Goal: Information Seeking & Learning: Understand process/instructions

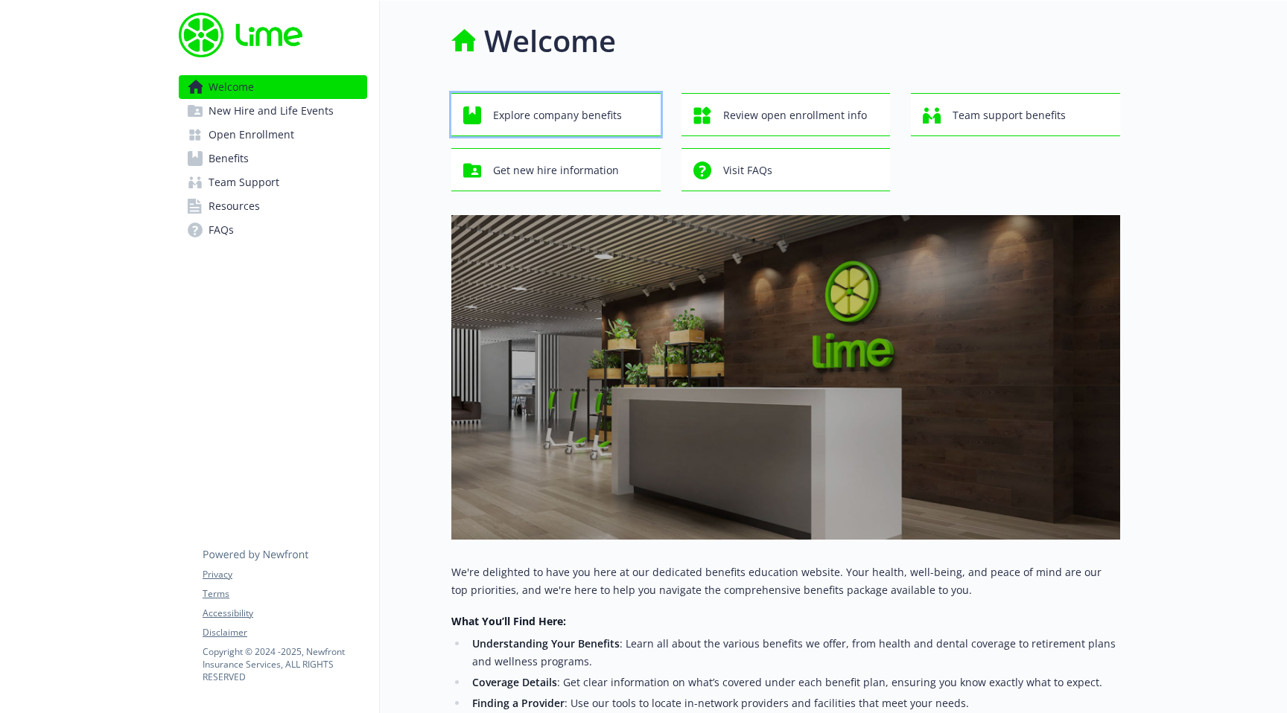
click at [568, 111] on span "Explore company benefits" at bounding box center [557, 115] width 129 height 28
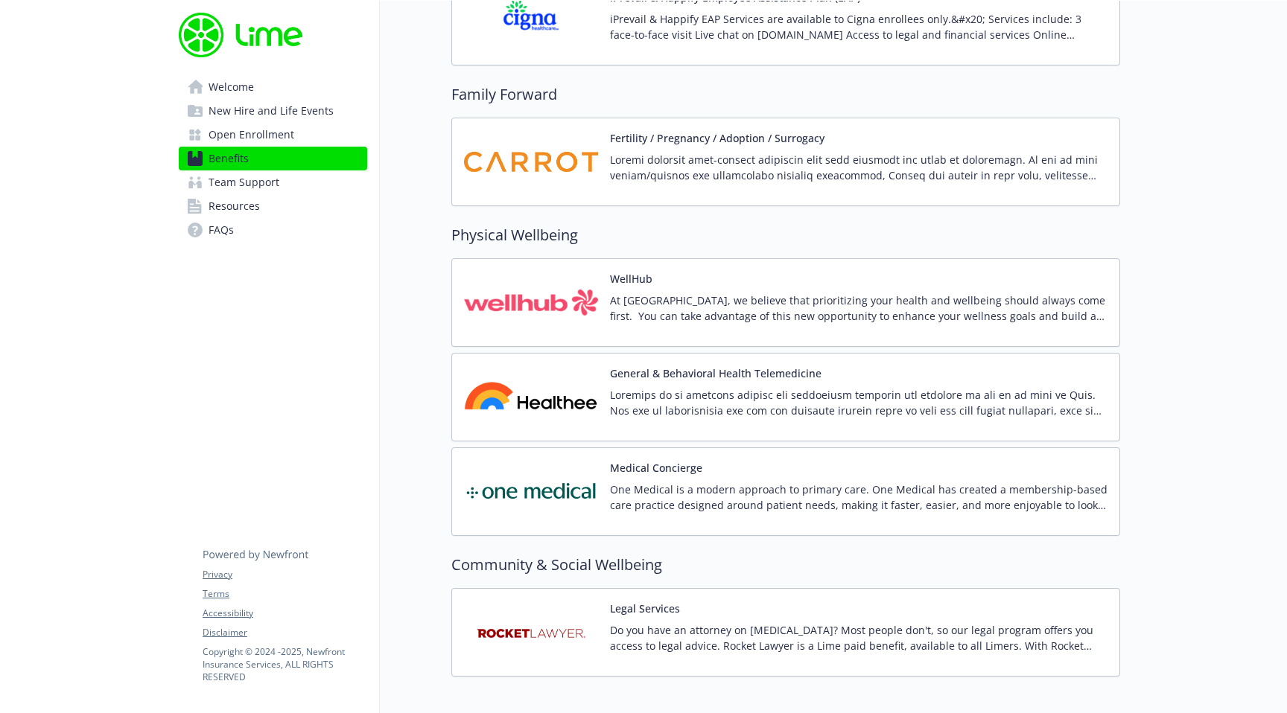
scroll to position [3182, 0]
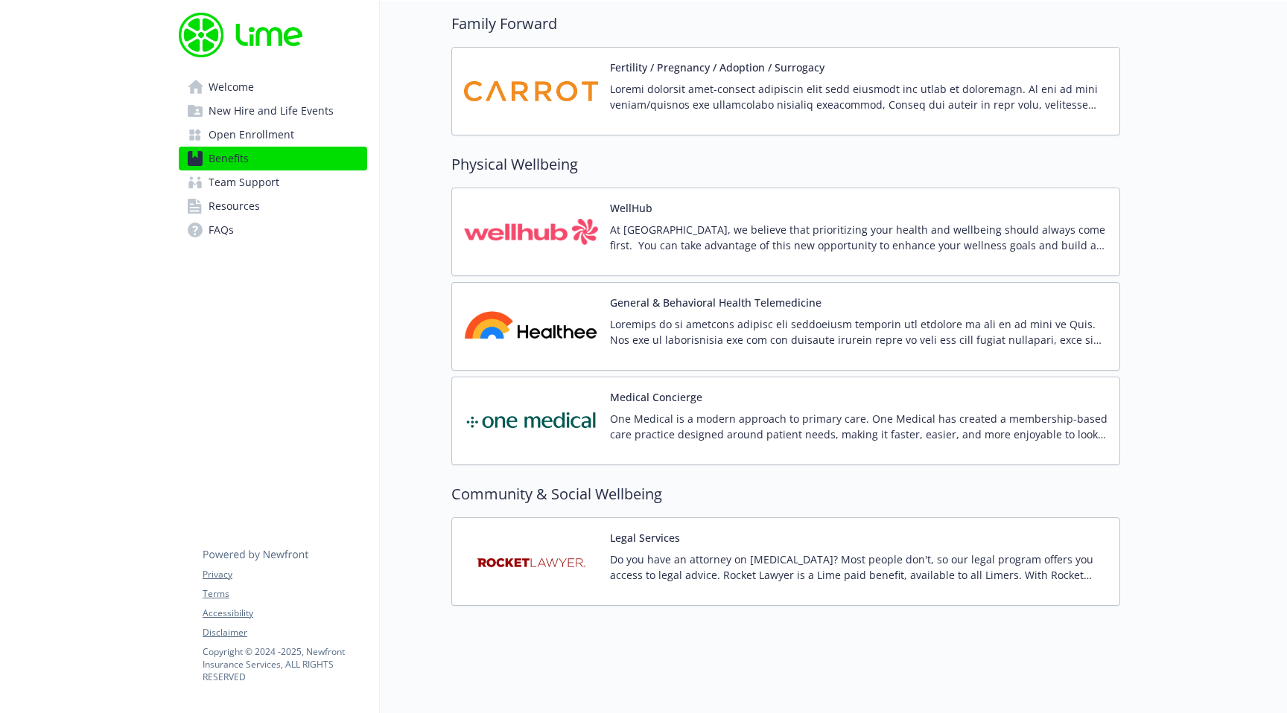
click at [575, 231] on img at bounding box center [531, 231] width 134 height 63
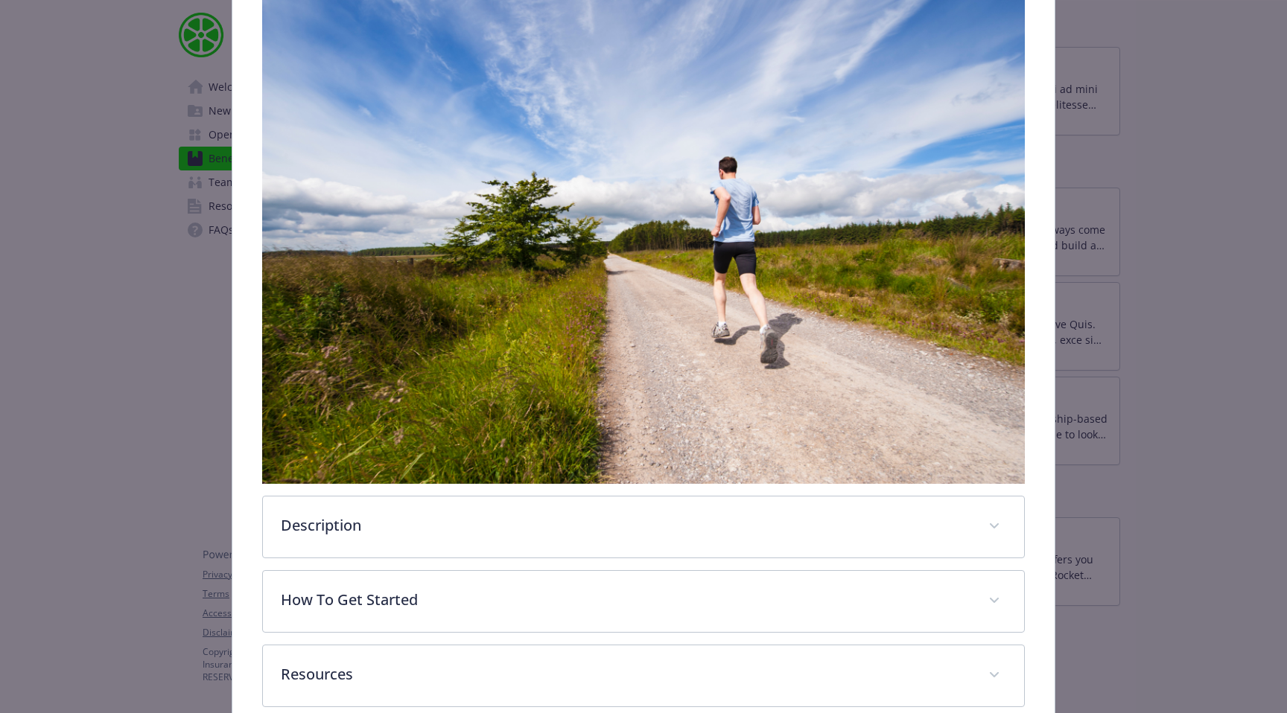
scroll to position [352, 0]
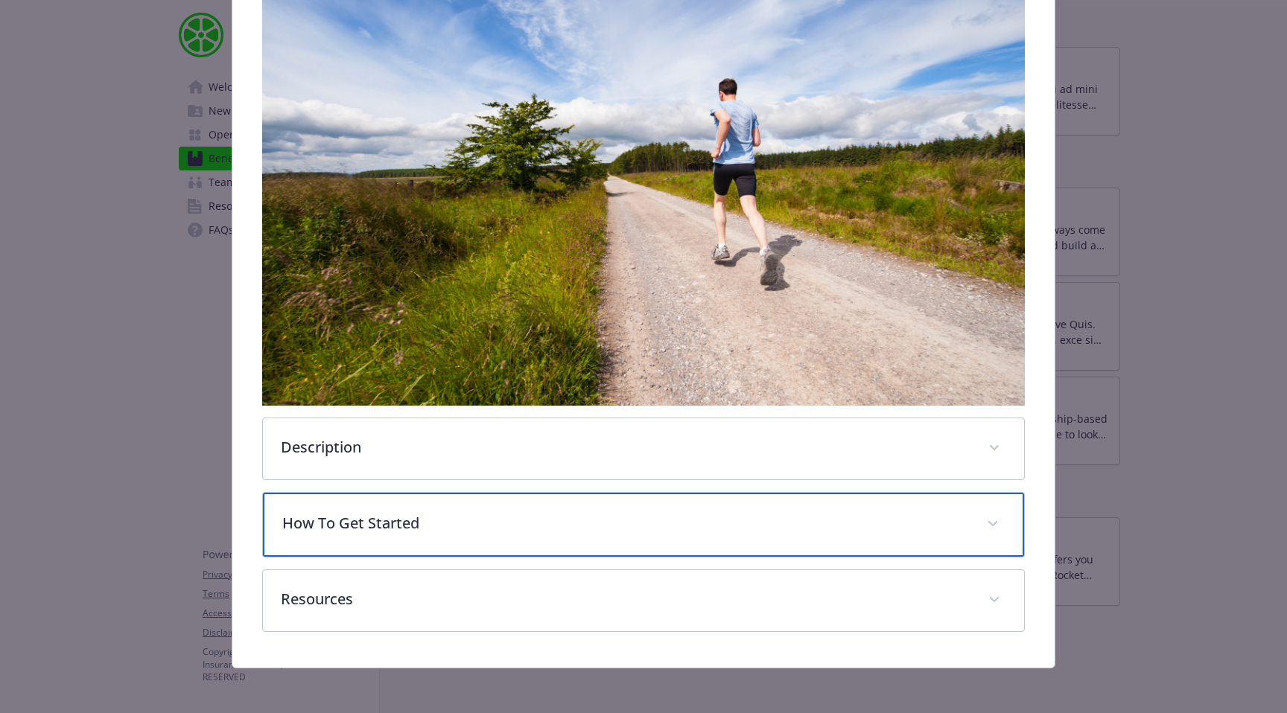
click at [376, 515] on p "How To Get Started" at bounding box center [625, 523] width 687 height 22
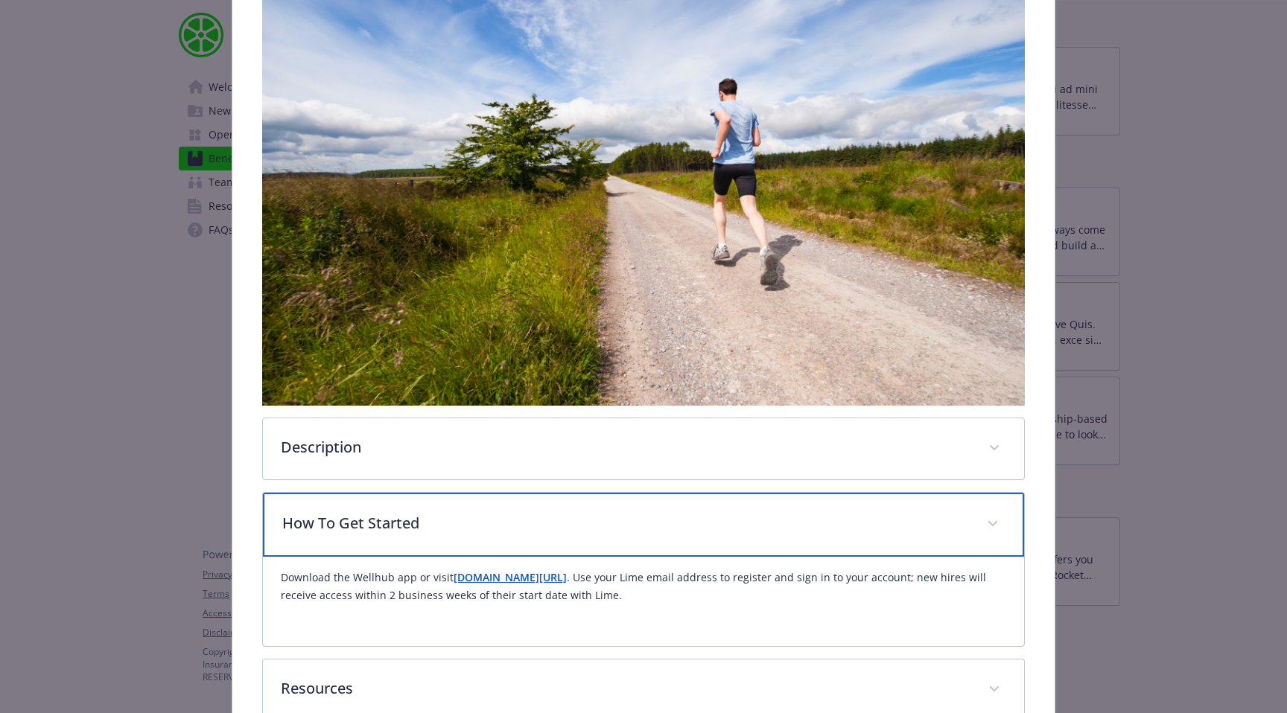
scroll to position [445, 0]
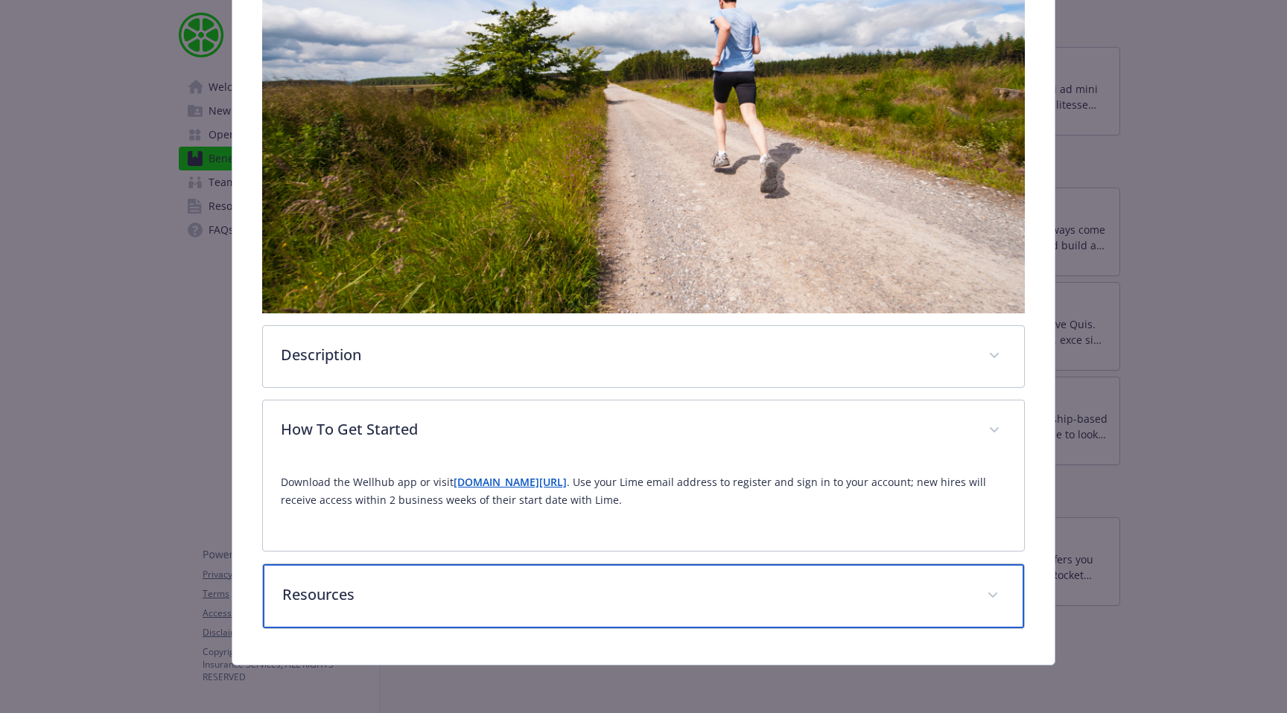
click at [400, 611] on div "Resources" at bounding box center [643, 596] width 761 height 64
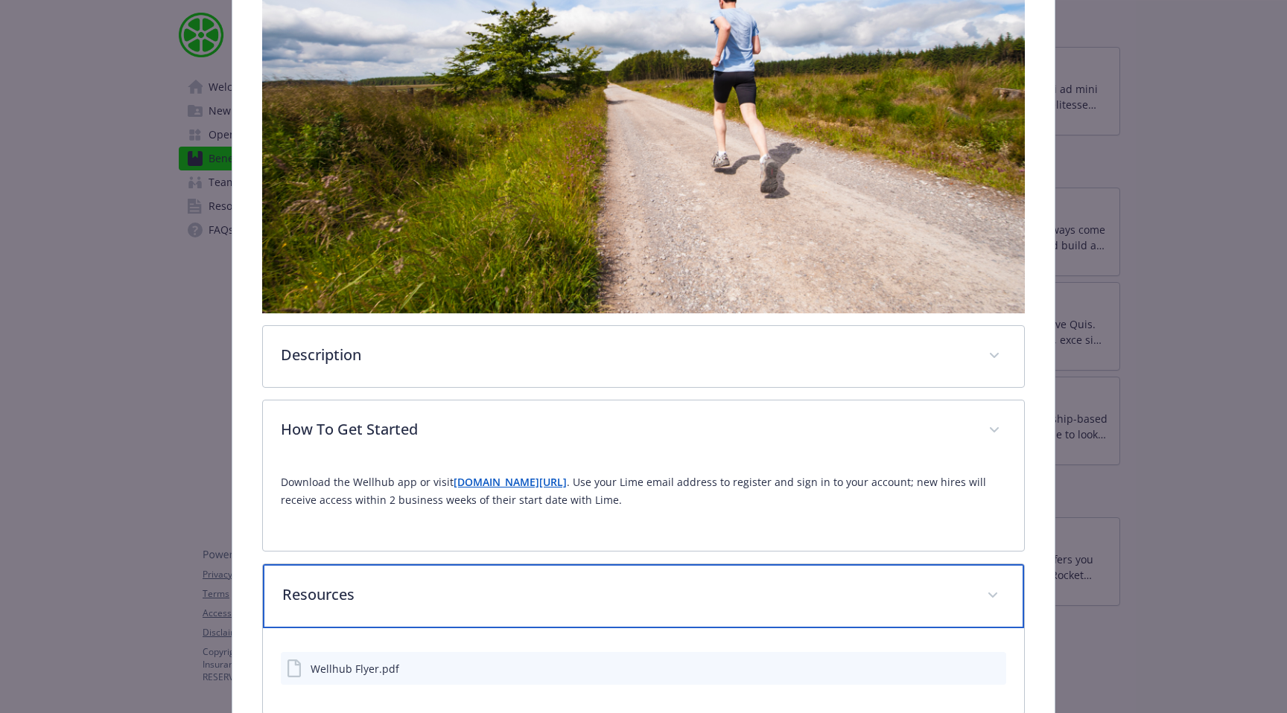
scroll to position [531, 0]
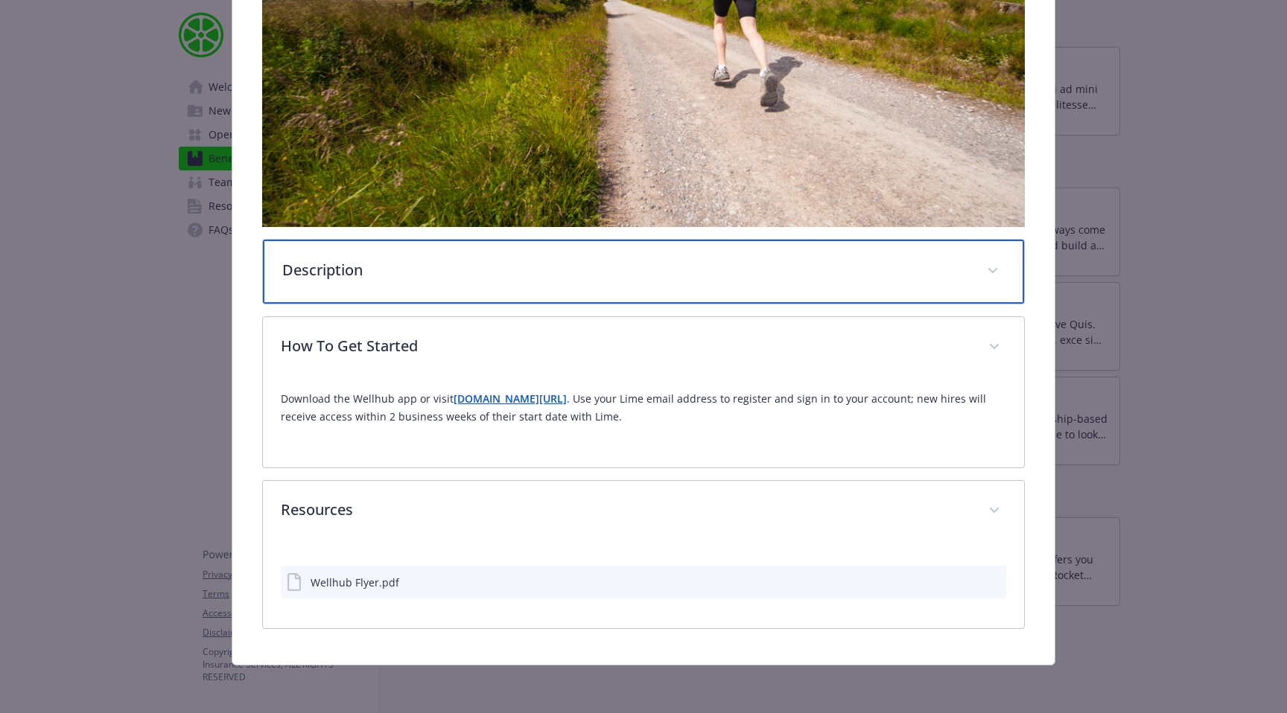
click at [383, 268] on p "Description" at bounding box center [625, 270] width 687 height 22
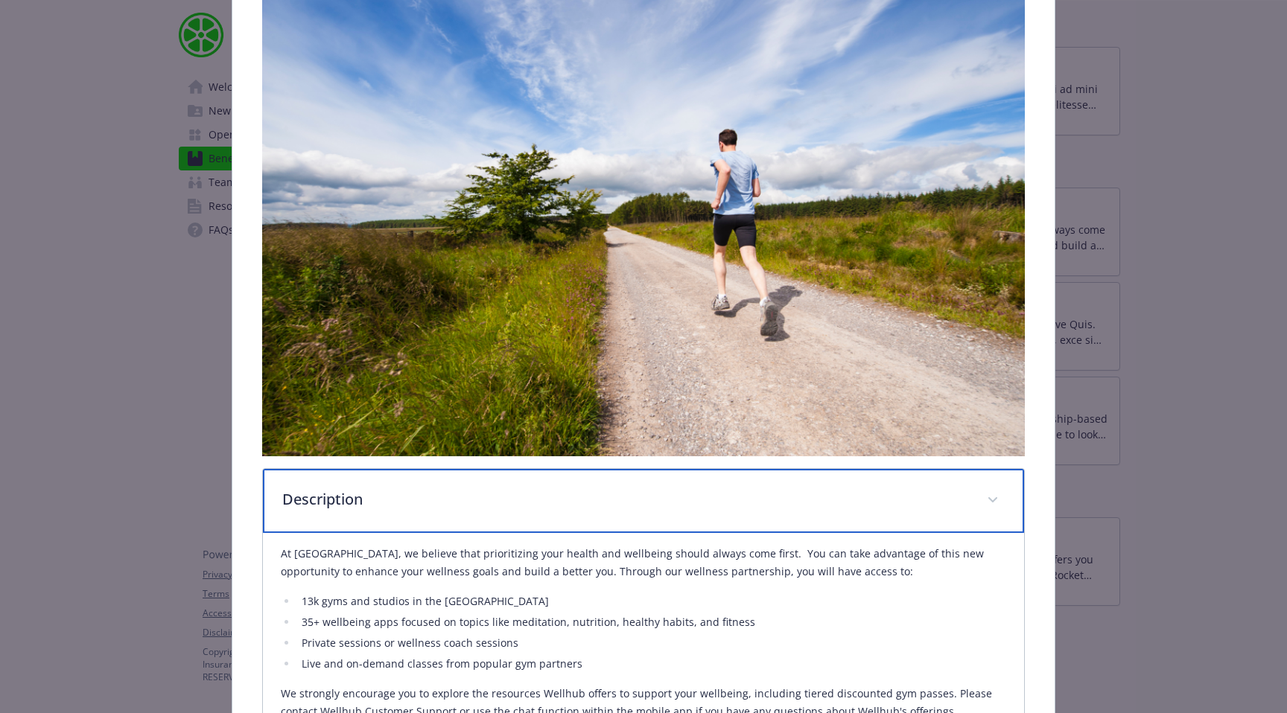
scroll to position [0, 0]
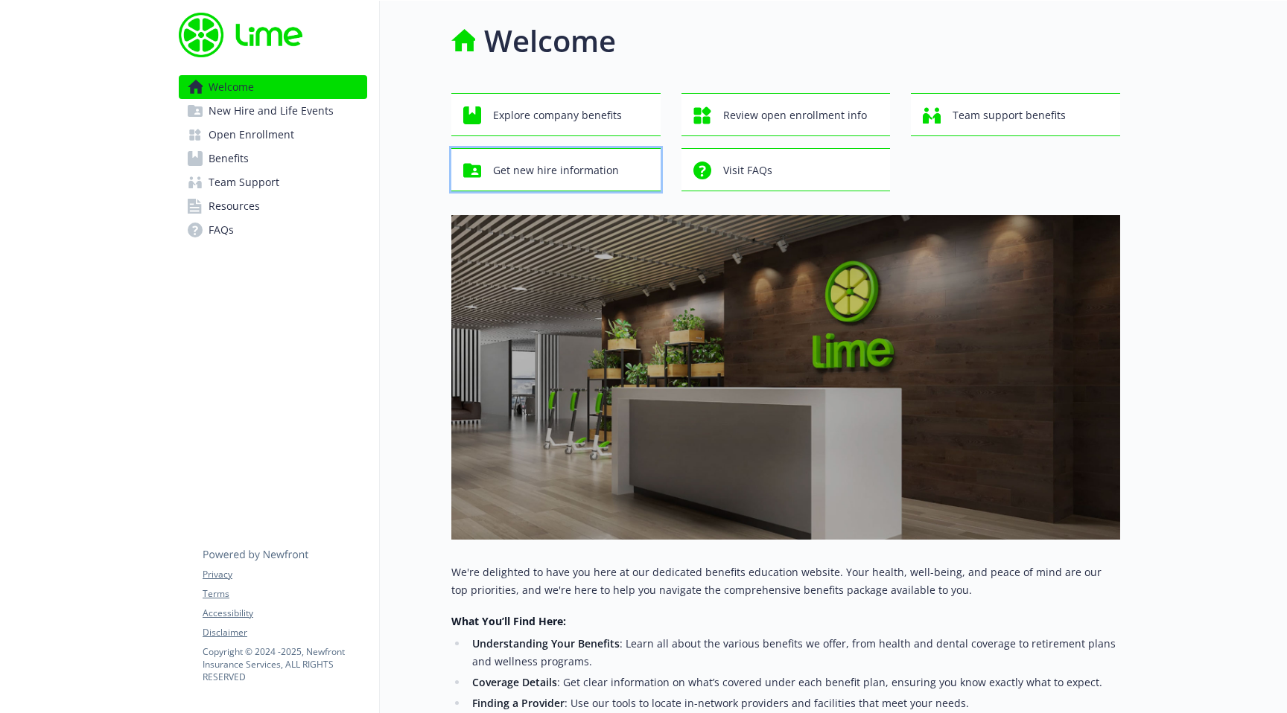
click at [570, 177] on span "Get new hire information" at bounding box center [556, 170] width 126 height 28
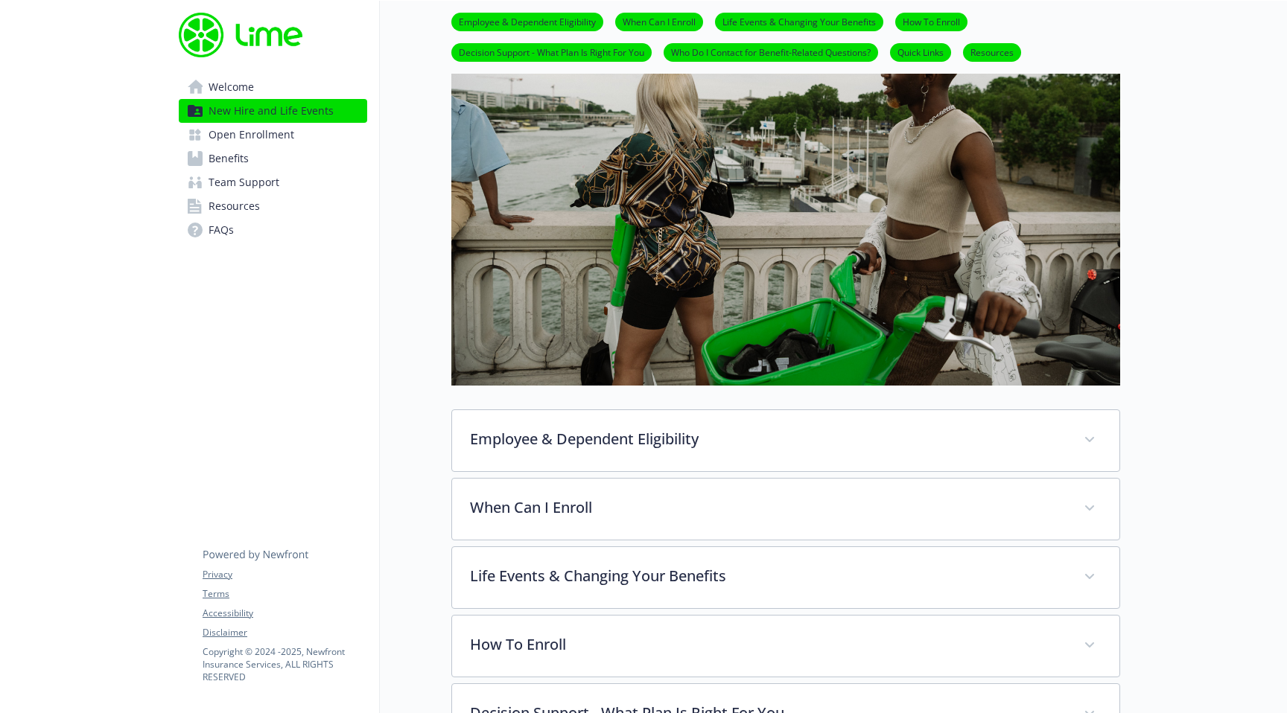
scroll to position [402, 0]
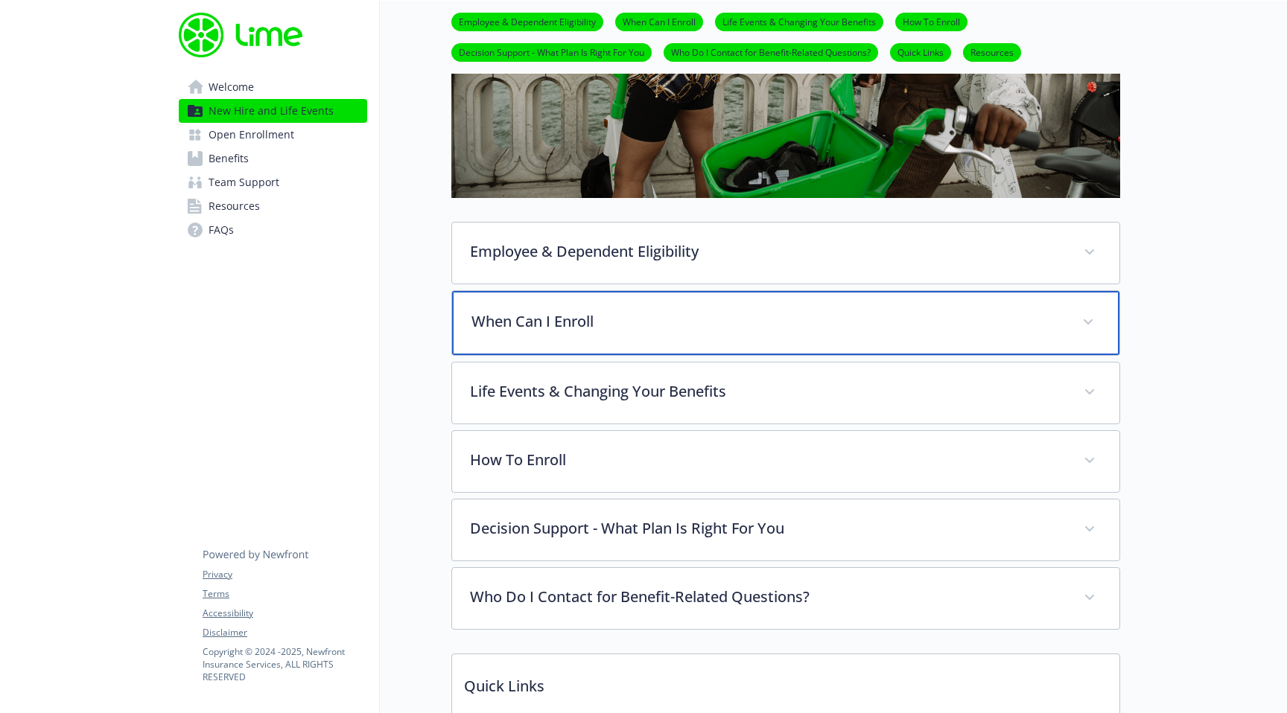
click at [528, 309] on div "When Can I Enroll" at bounding box center [785, 323] width 667 height 64
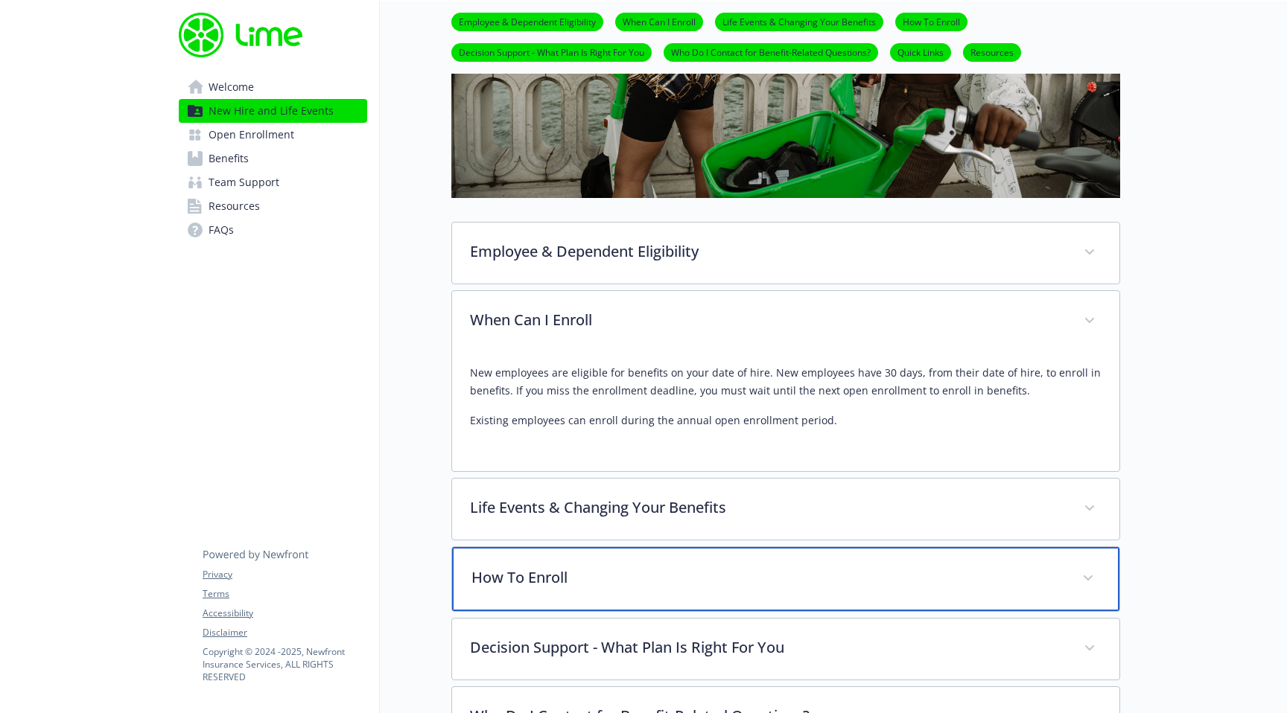
click at [521, 597] on div "How To Enroll" at bounding box center [785, 579] width 667 height 64
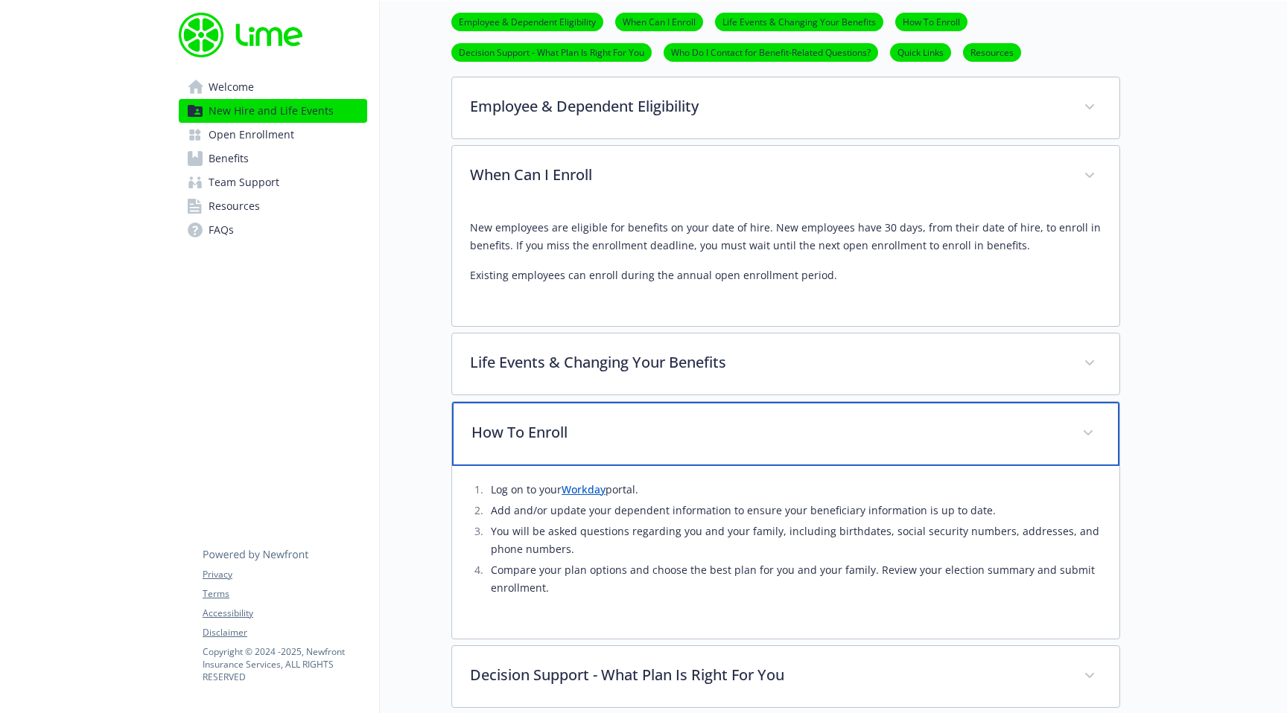
scroll to position [567, 0]
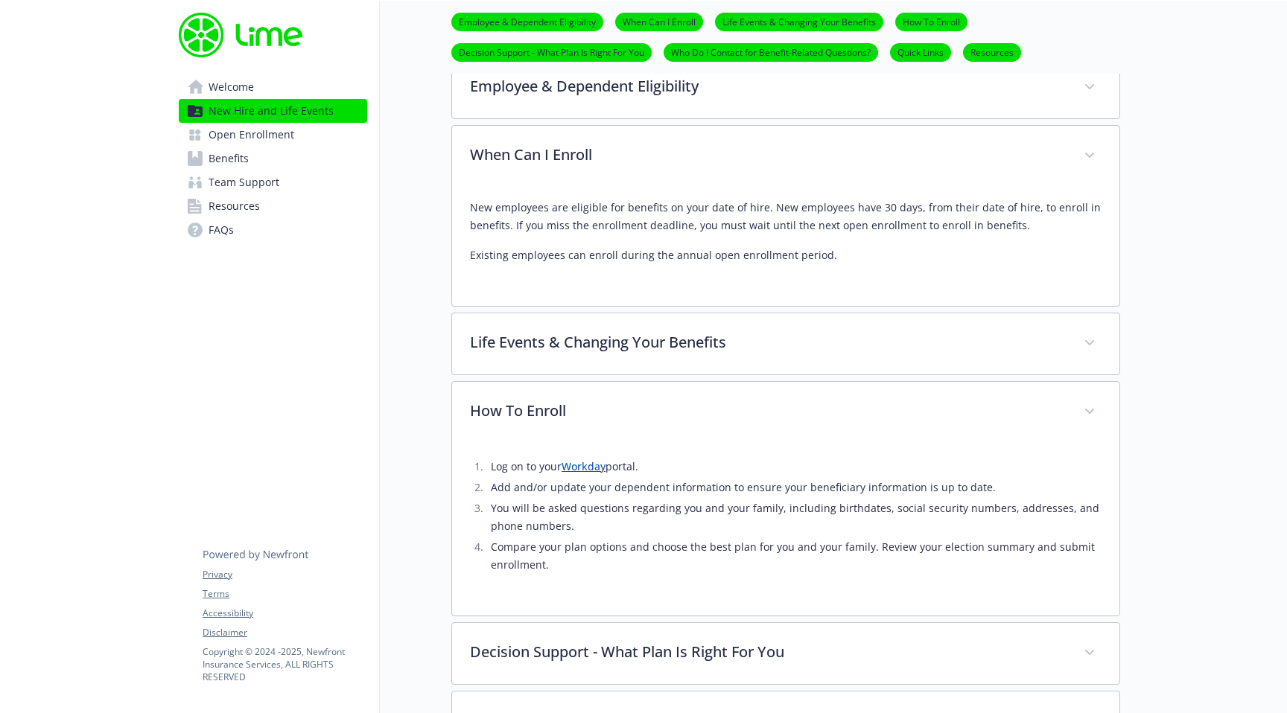
click at [592, 468] on link "Workday" at bounding box center [583, 466] width 44 height 14
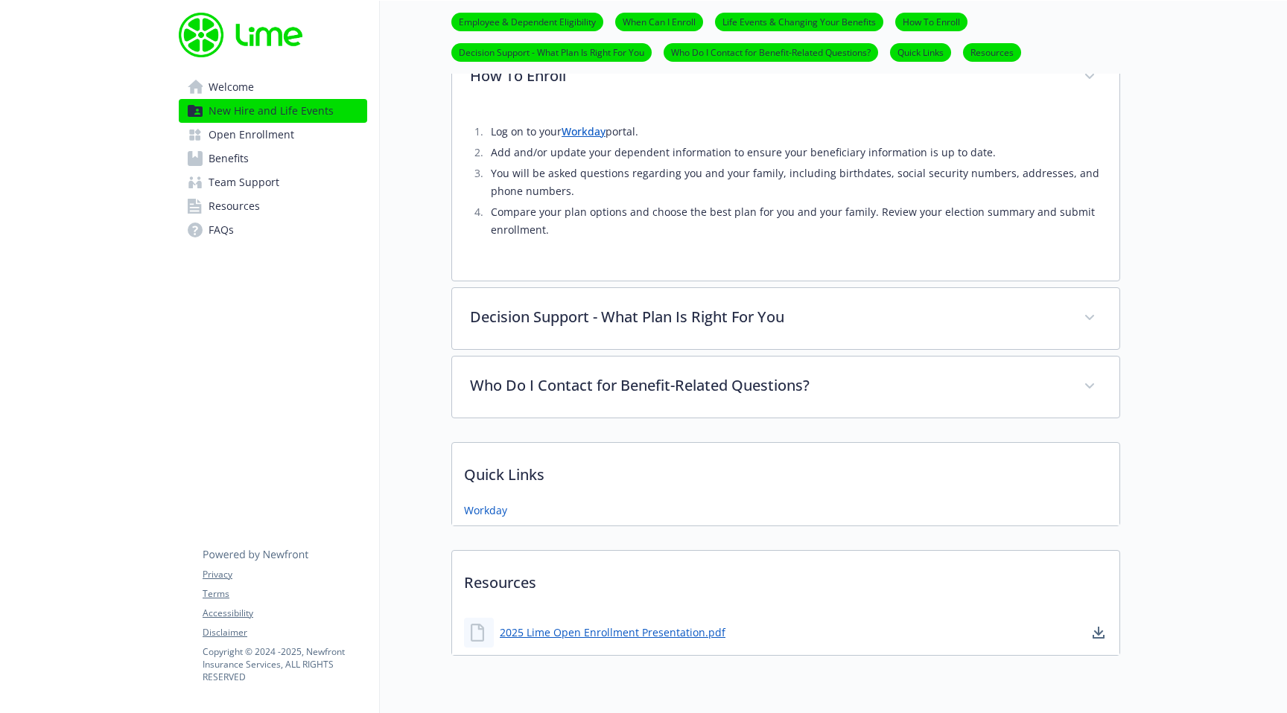
scroll to position [952, 0]
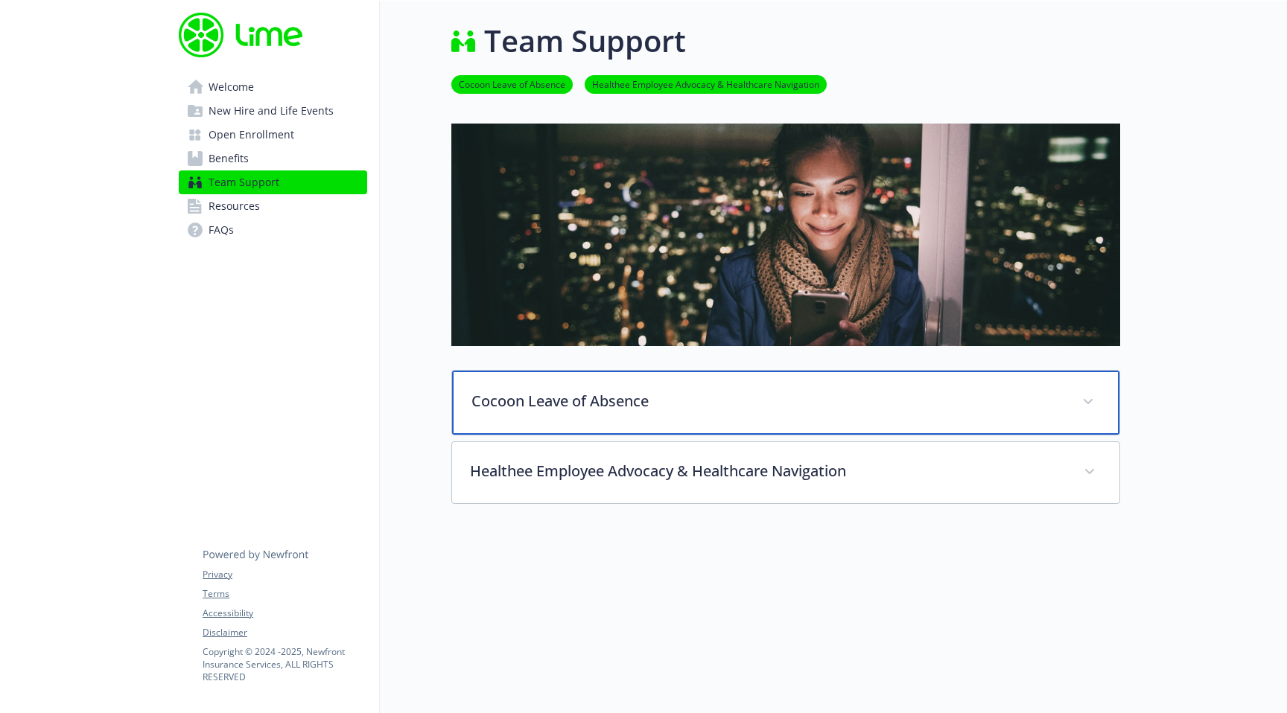
click at [525, 405] on p "Cocoon Leave of Absence" at bounding box center [767, 401] width 593 height 22
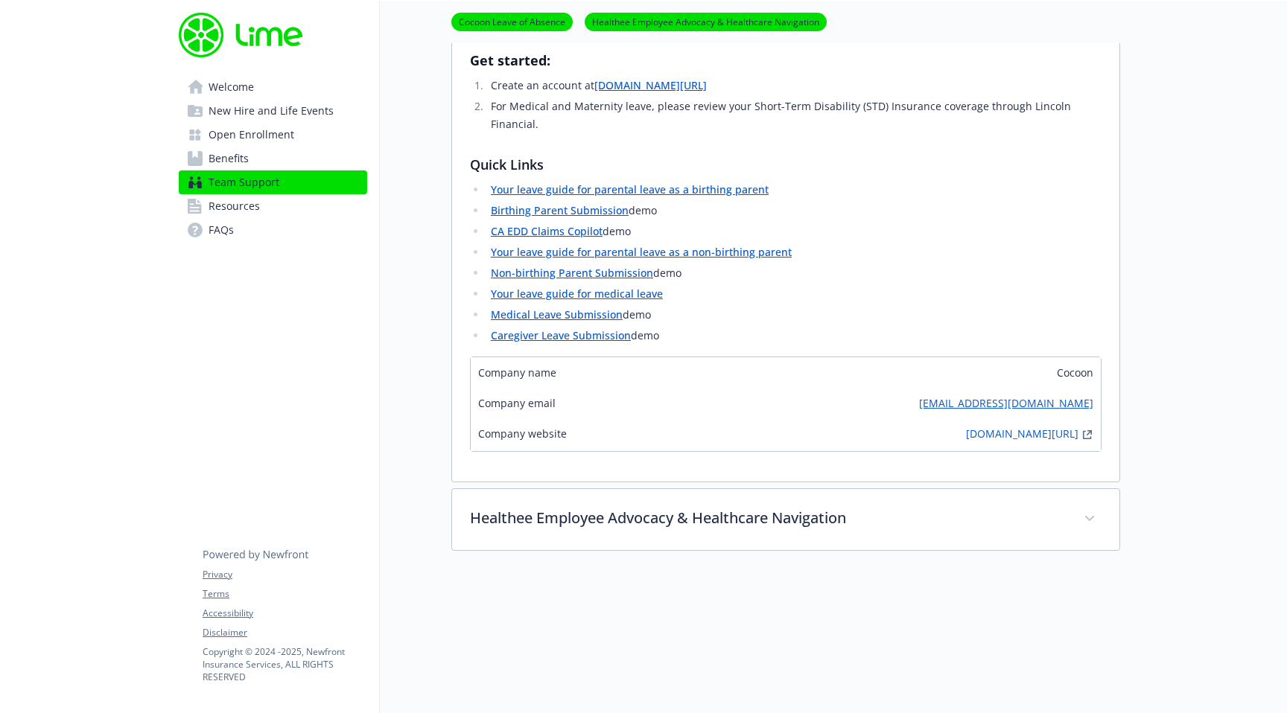
scroll to position [647, 0]
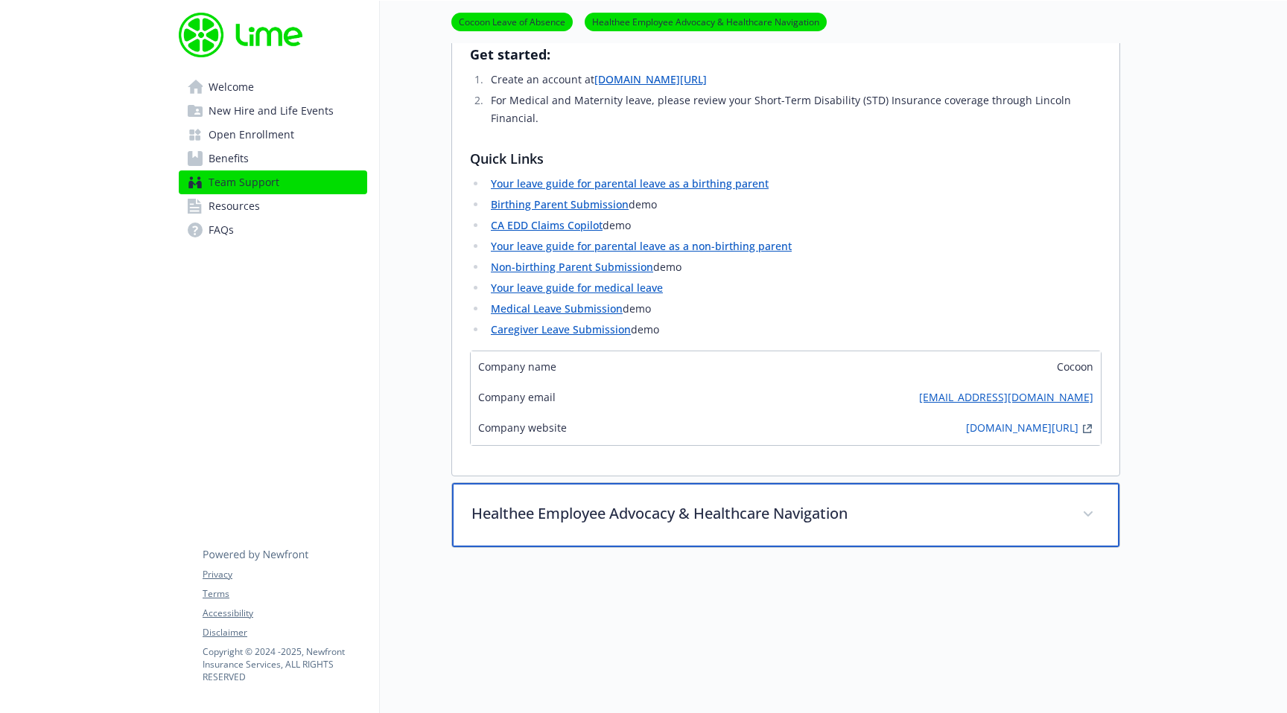
click at [647, 503] on p "Healthee Employee Advocacy & Healthcare Navigation" at bounding box center [767, 514] width 593 height 22
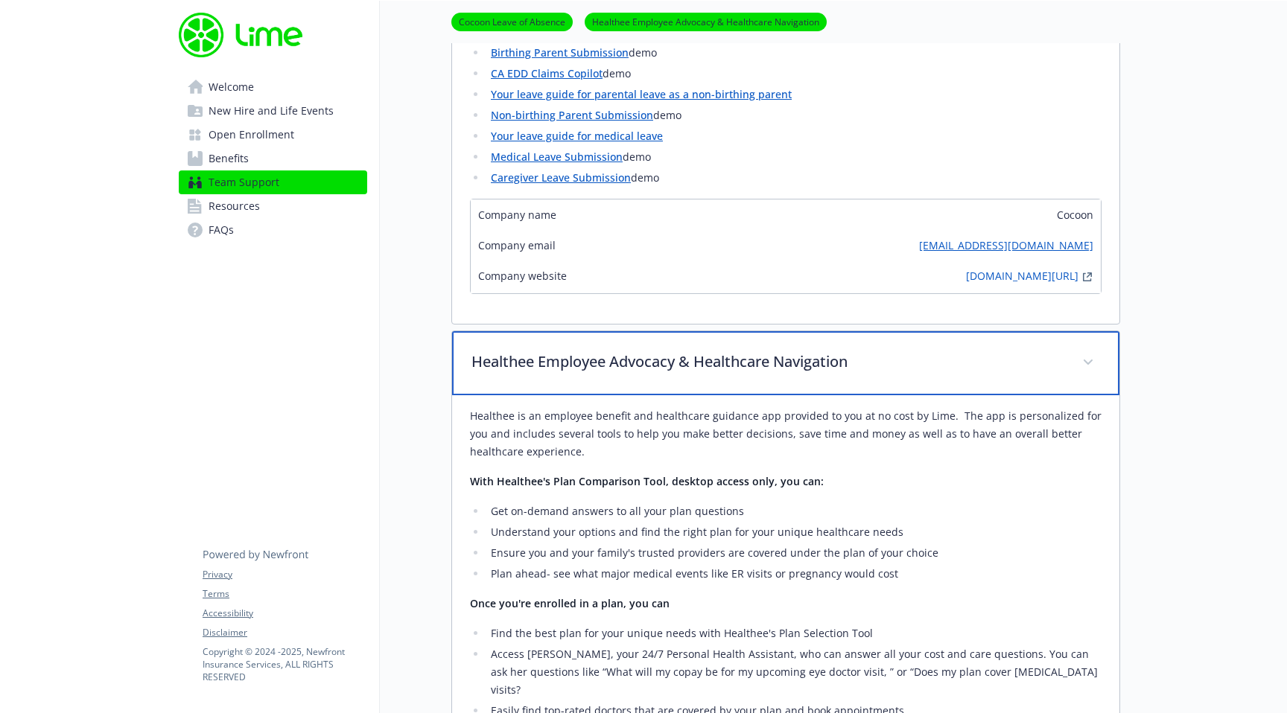
scroll to position [875, 0]
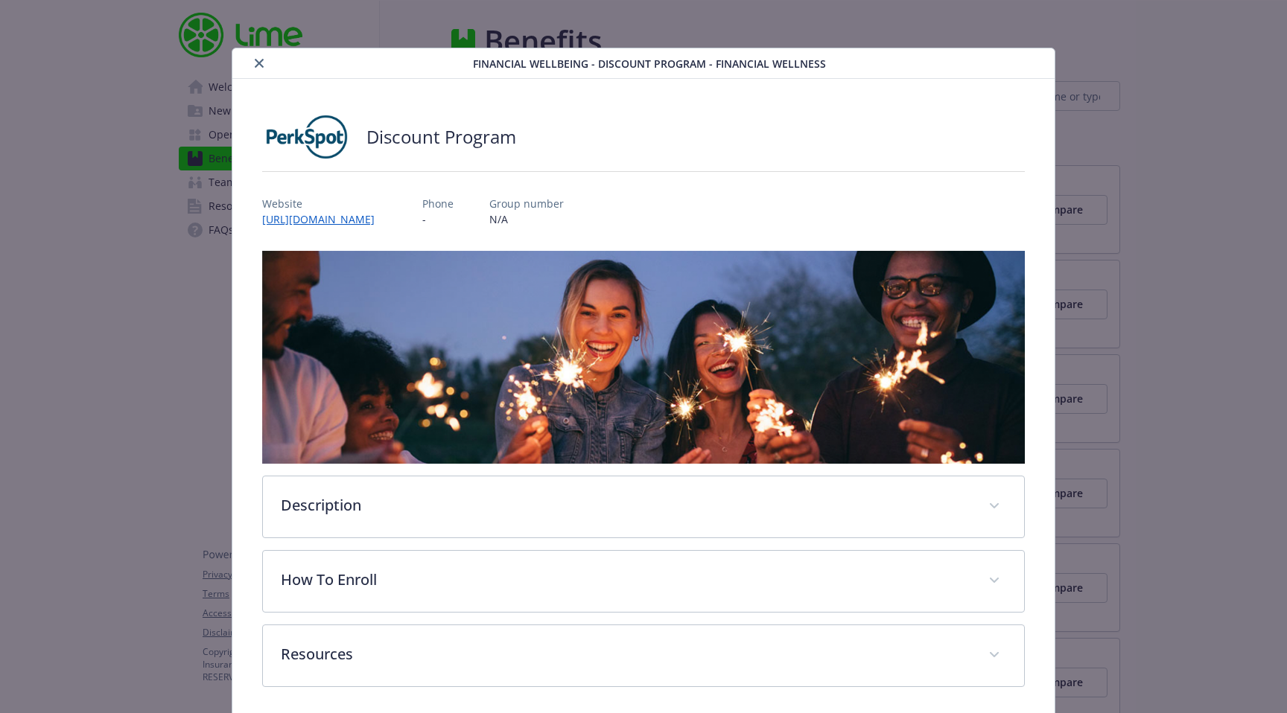
scroll to position [6, 0]
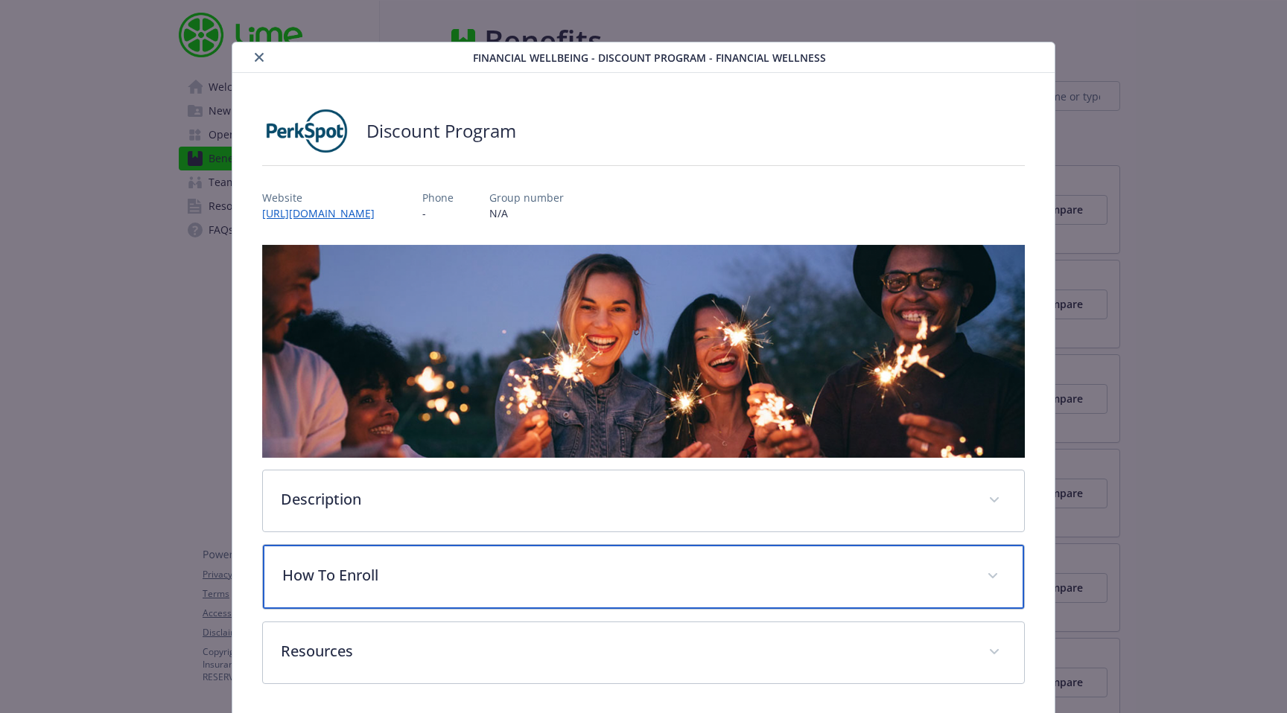
click at [340, 585] on div "How To Enroll" at bounding box center [643, 577] width 761 height 64
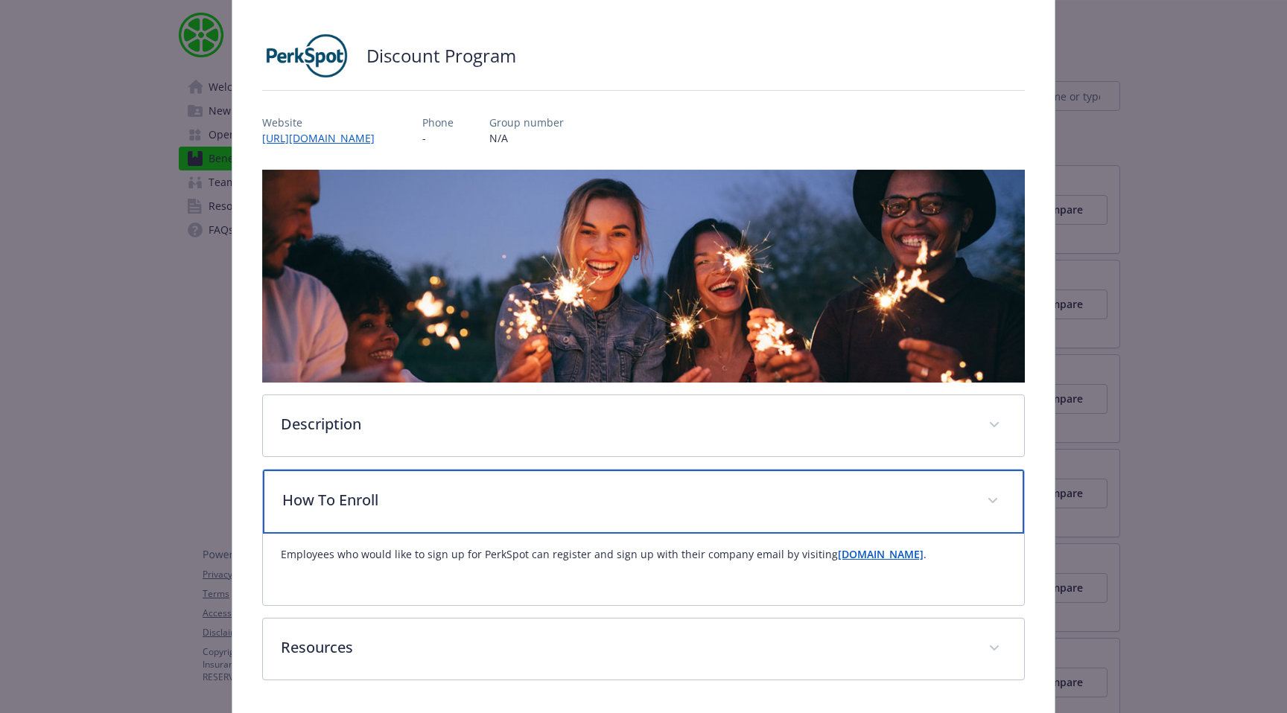
scroll to position [82, 0]
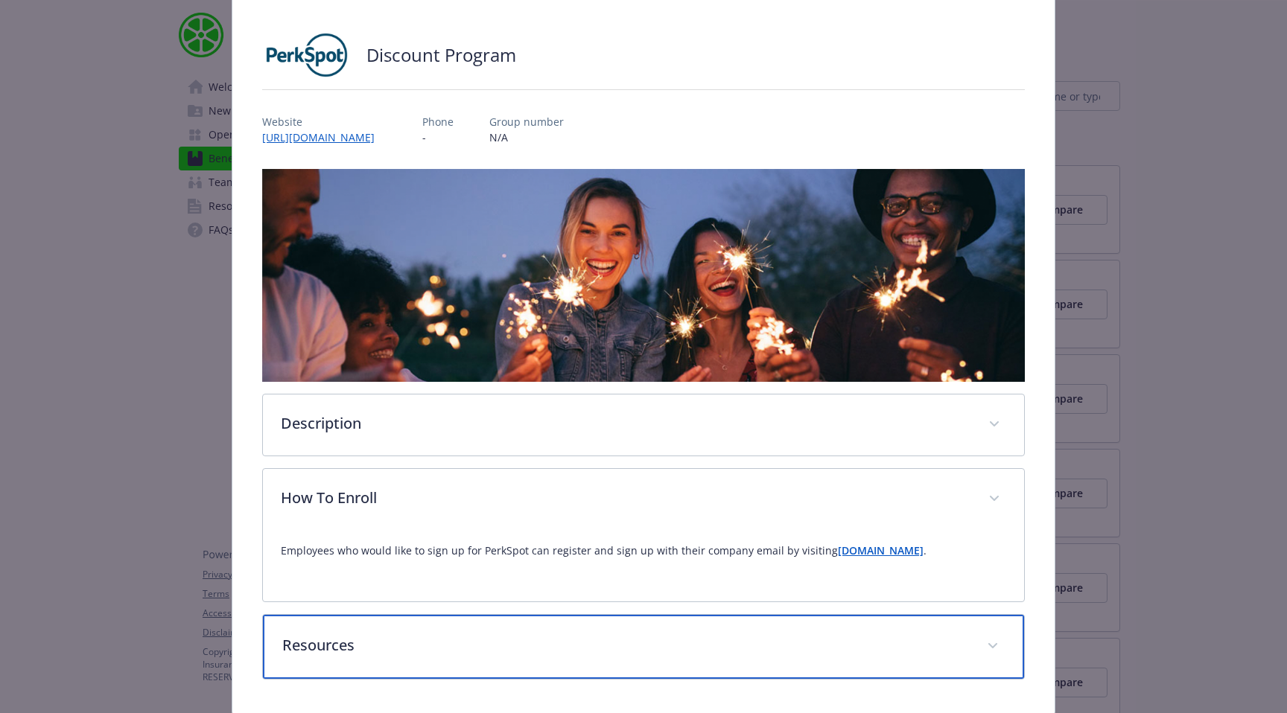
click at [346, 622] on div "Resources" at bounding box center [643, 647] width 761 height 64
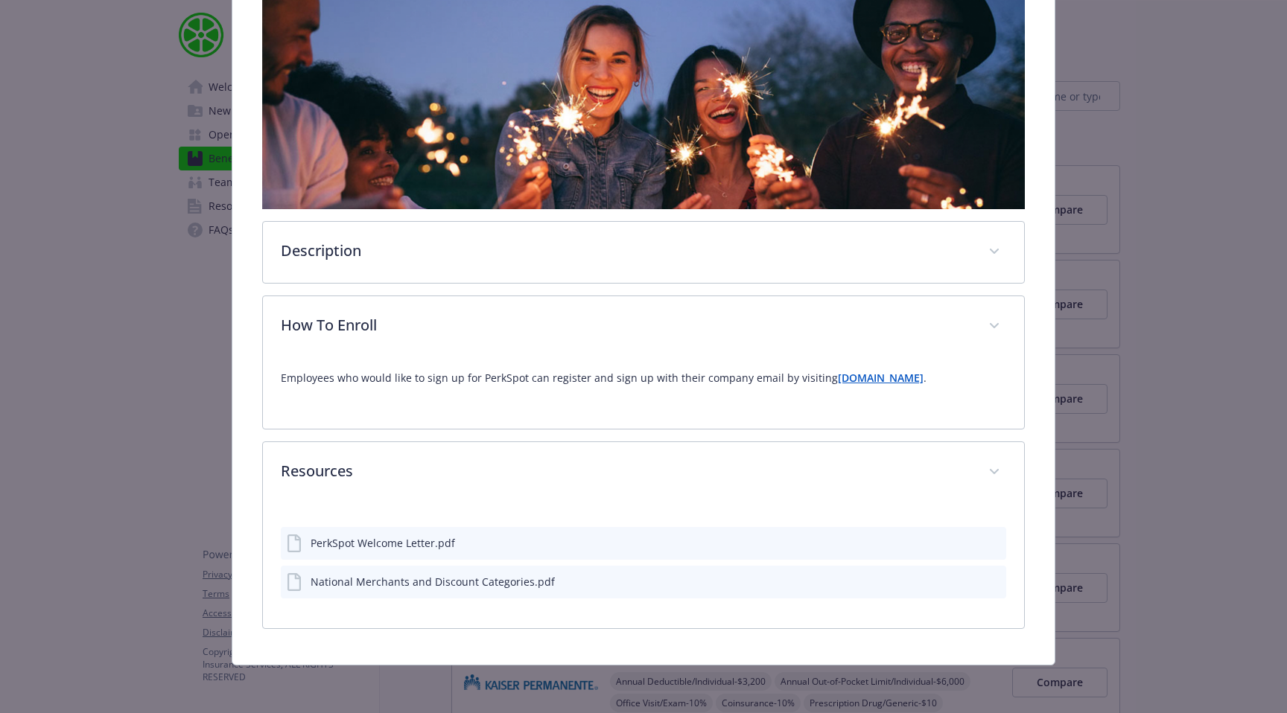
scroll to position [255, 0]
click at [397, 578] on div "National Merchants and Discount Categories.pdf" at bounding box center [433, 582] width 244 height 16
click at [993, 583] on icon "preview file" at bounding box center [991, 581] width 13 height 10
